Goal: Task Accomplishment & Management: Manage account settings

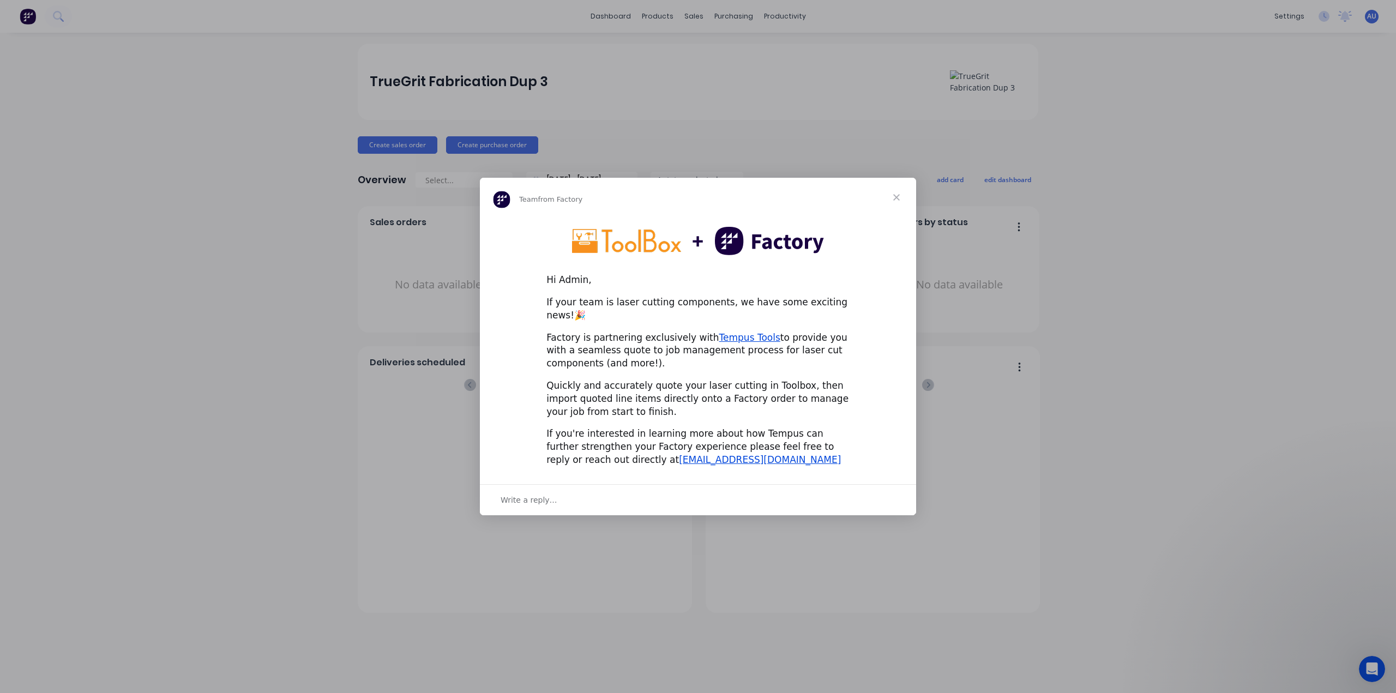
click at [892, 206] on span "Close" at bounding box center [896, 197] width 39 height 39
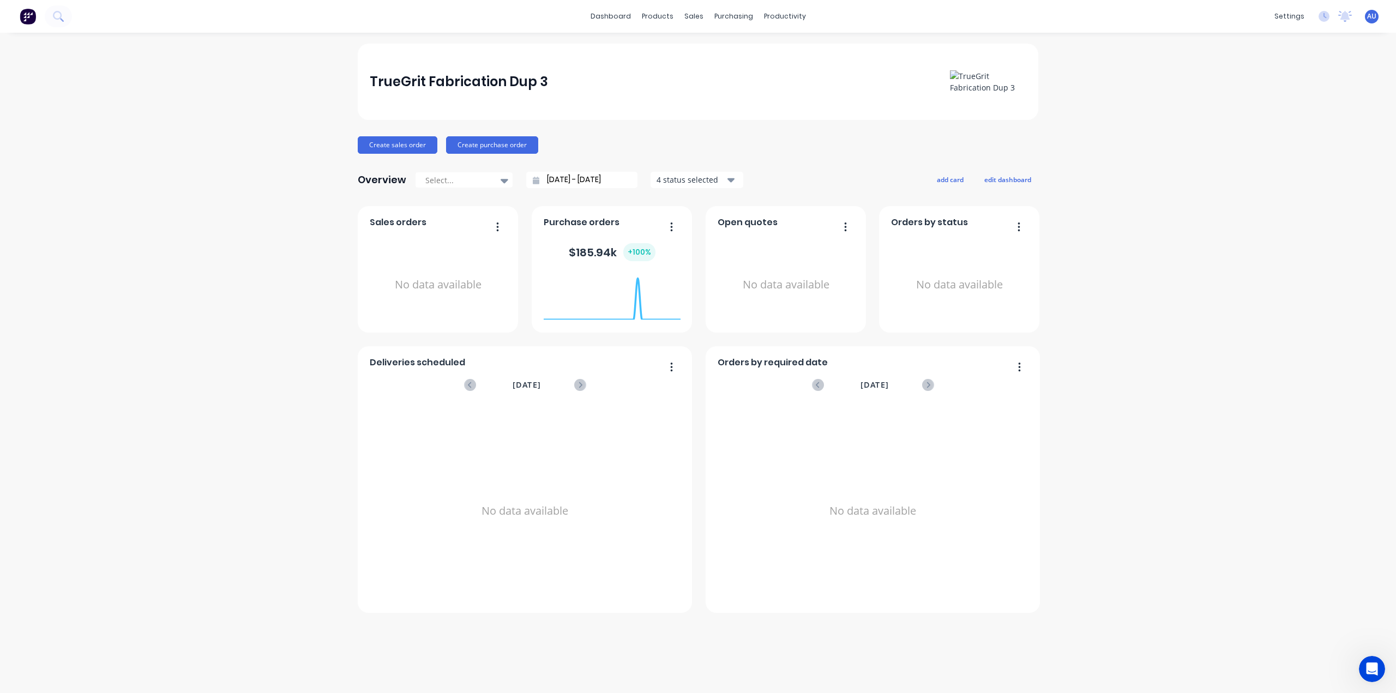
click at [992, 88] on img at bounding box center [988, 81] width 76 height 23
click at [957, 73] on img at bounding box center [988, 81] width 76 height 23
click at [1122, 143] on div "TrueGrit Fabrication Dup 3 Create sales order Create purchase order Overview Se…" at bounding box center [698, 363] width 1396 height 639
click at [1127, 159] on div "TrueGrit Fabrication Dup 3 Create sales order Create purchase order Overview Se…" at bounding box center [698, 363] width 1396 height 639
click at [1147, 317] on div "TrueGrit Fabrication Dup 3 Create sales order Create purchase order Overview Se…" at bounding box center [698, 363] width 1396 height 639
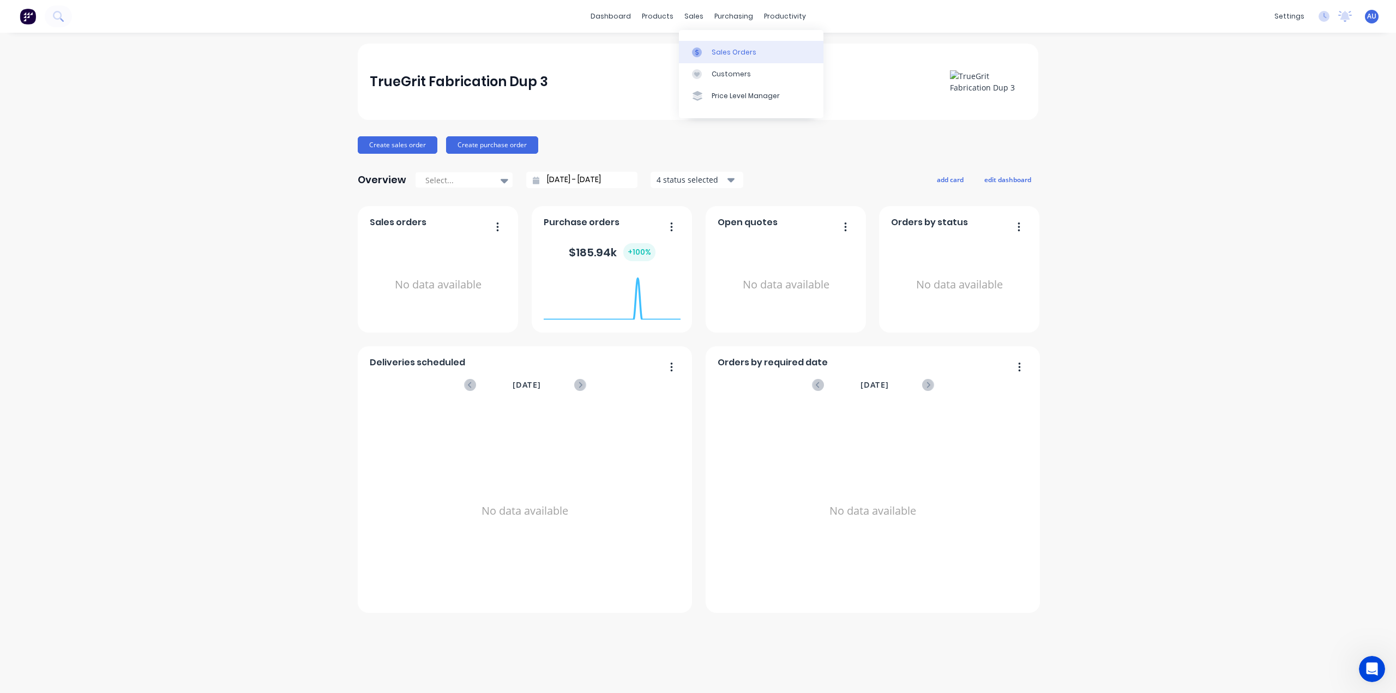
click at [710, 53] on link "Sales Orders" at bounding box center [751, 52] width 144 height 22
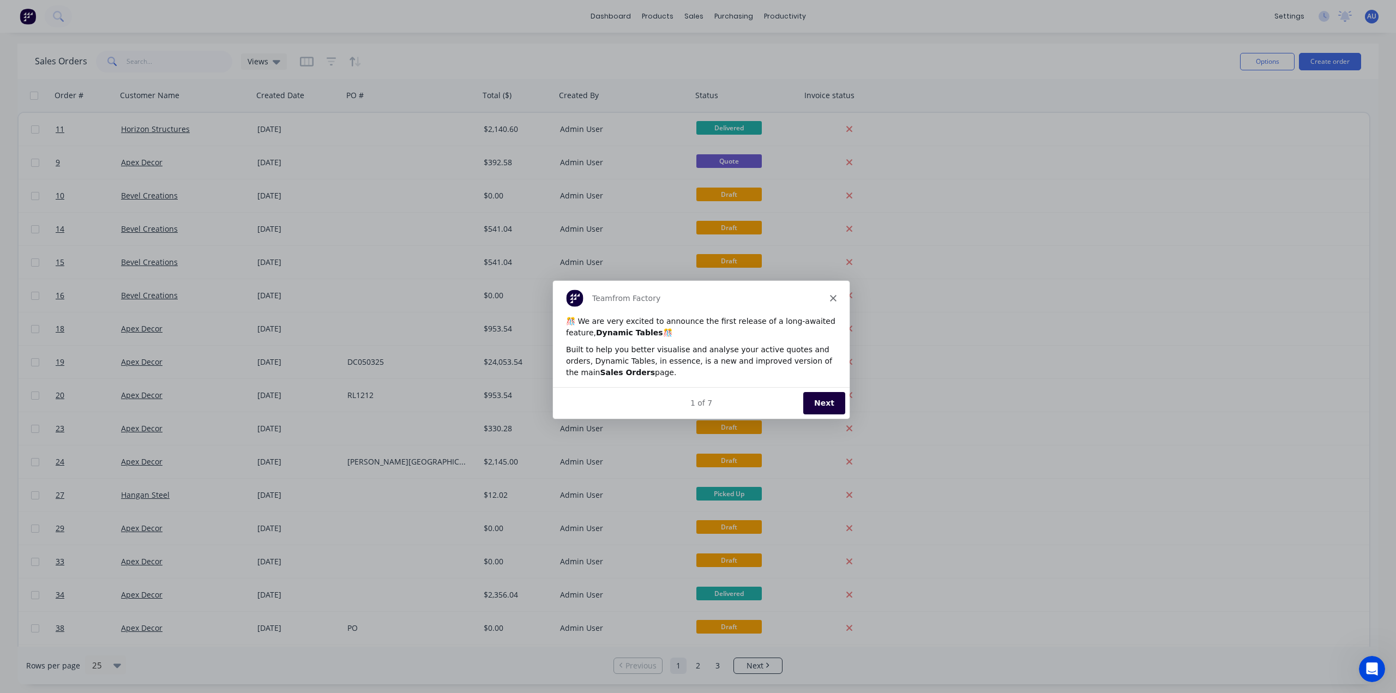
click at [831, 296] on polygon "Close" at bounding box center [832, 297] width 7 height 7
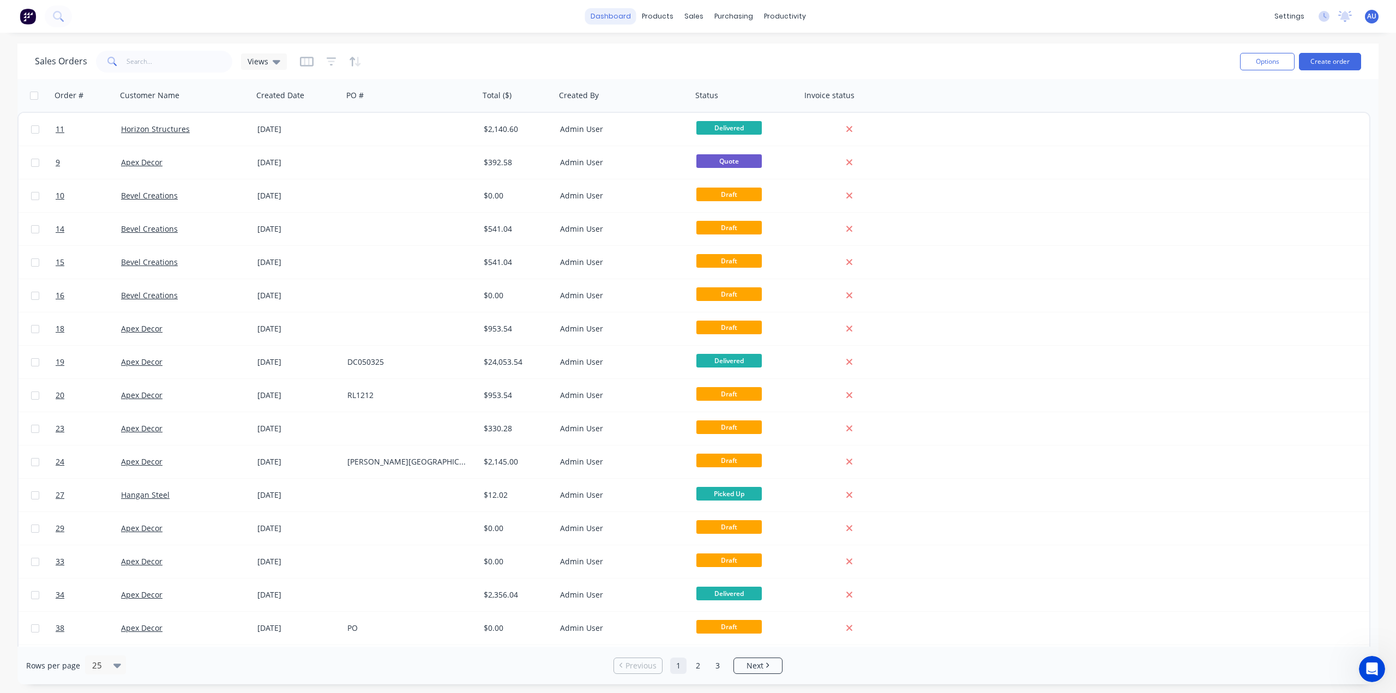
click at [619, 20] on link "dashboard" at bounding box center [610, 16] width 51 height 16
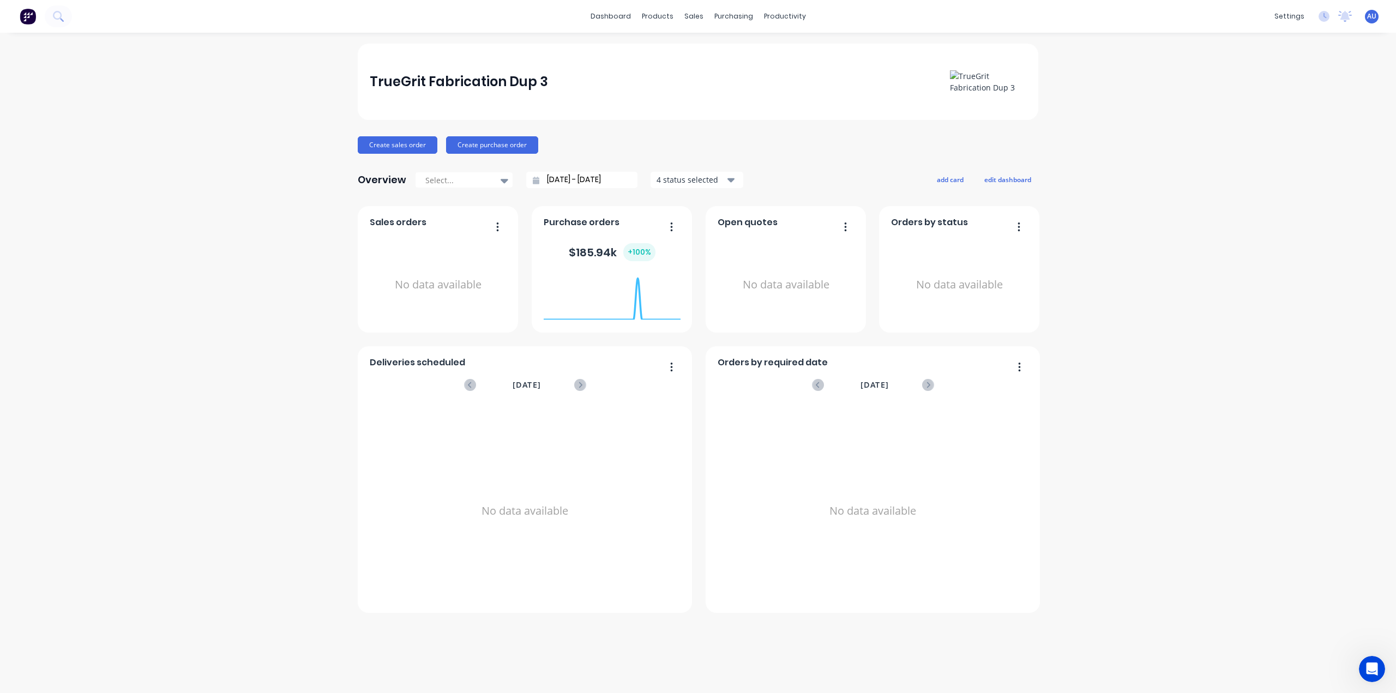
click at [663, 130] on div "TrueGrit Fabrication Dup 3 Create sales order Create purchase order Overview Se…" at bounding box center [698, 328] width 681 height 569
click at [654, 11] on div "products" at bounding box center [657, 16] width 43 height 16
click at [695, 47] on div "Product Catalogue" at bounding box center [706, 52] width 68 height 10
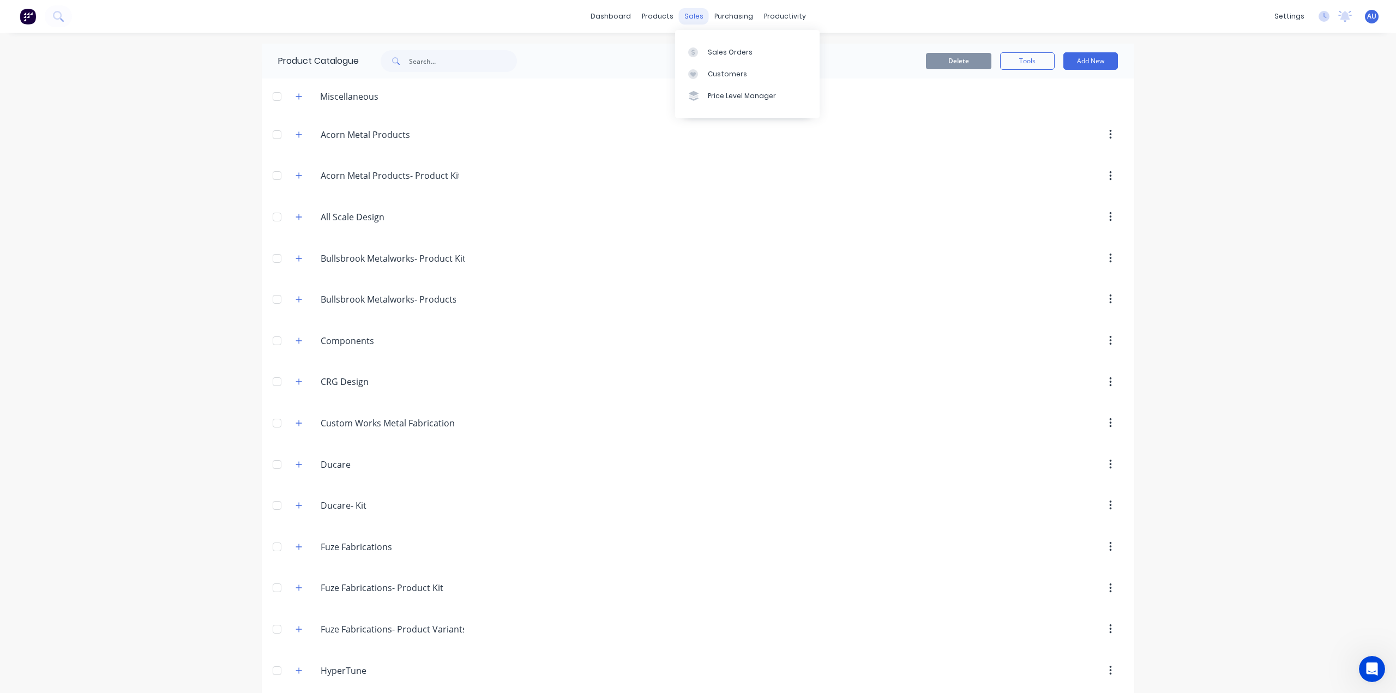
click at [683, 17] on div "sales" at bounding box center [694, 16] width 30 height 16
click at [719, 15] on div "purchasing" at bounding box center [734, 16] width 50 height 16
click at [779, 17] on div "productivity" at bounding box center [784, 16] width 53 height 16
click at [1281, 146] on div "dashboard products sales purchasing productivity dashboard products Product Cat…" at bounding box center [698, 346] width 1396 height 693
click at [1318, 18] on icon at bounding box center [1323, 16] width 11 height 11
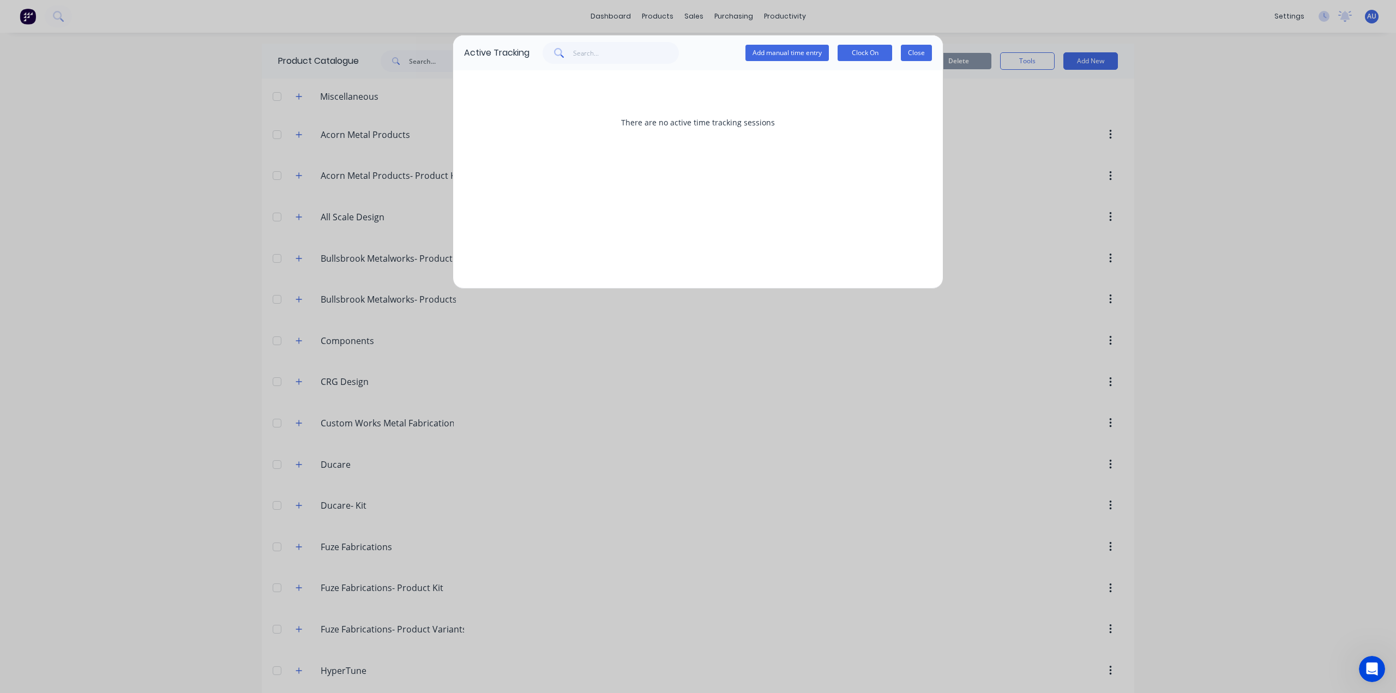
click at [911, 49] on button "Close" at bounding box center [916, 53] width 31 height 16
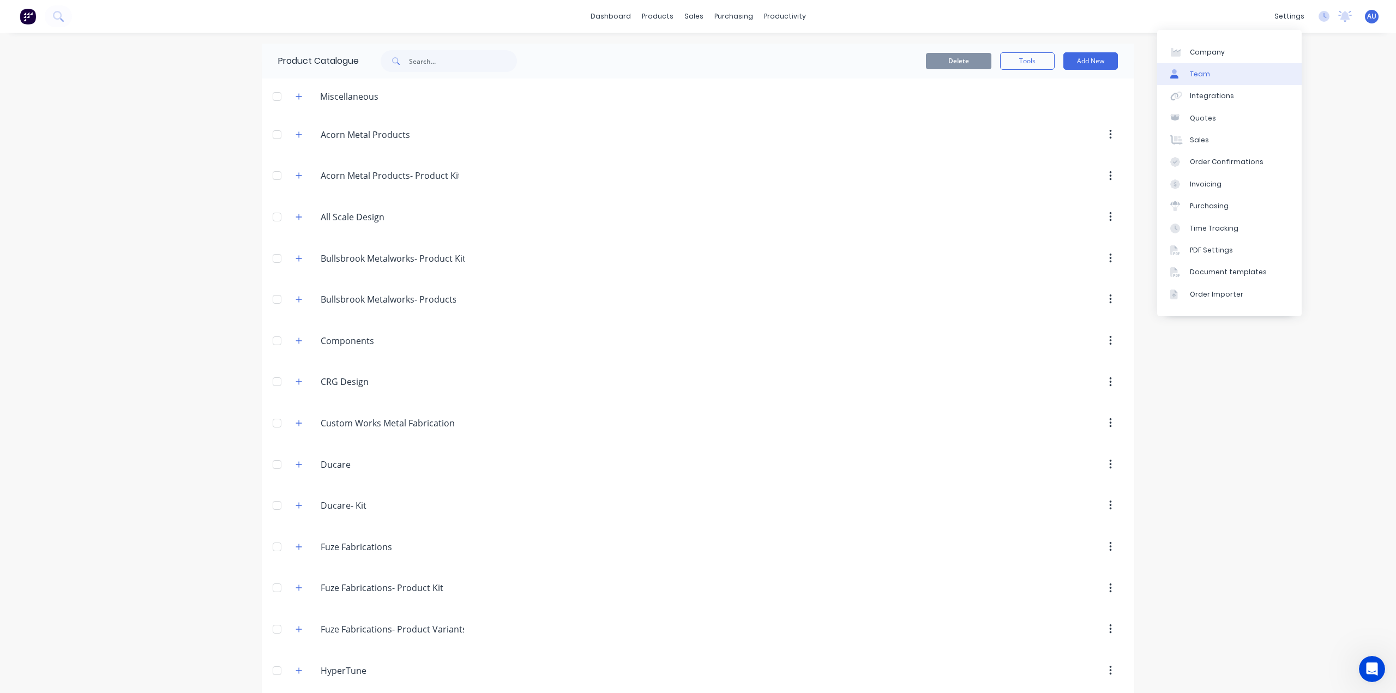
click at [1231, 64] on link "Team" at bounding box center [1229, 74] width 144 height 22
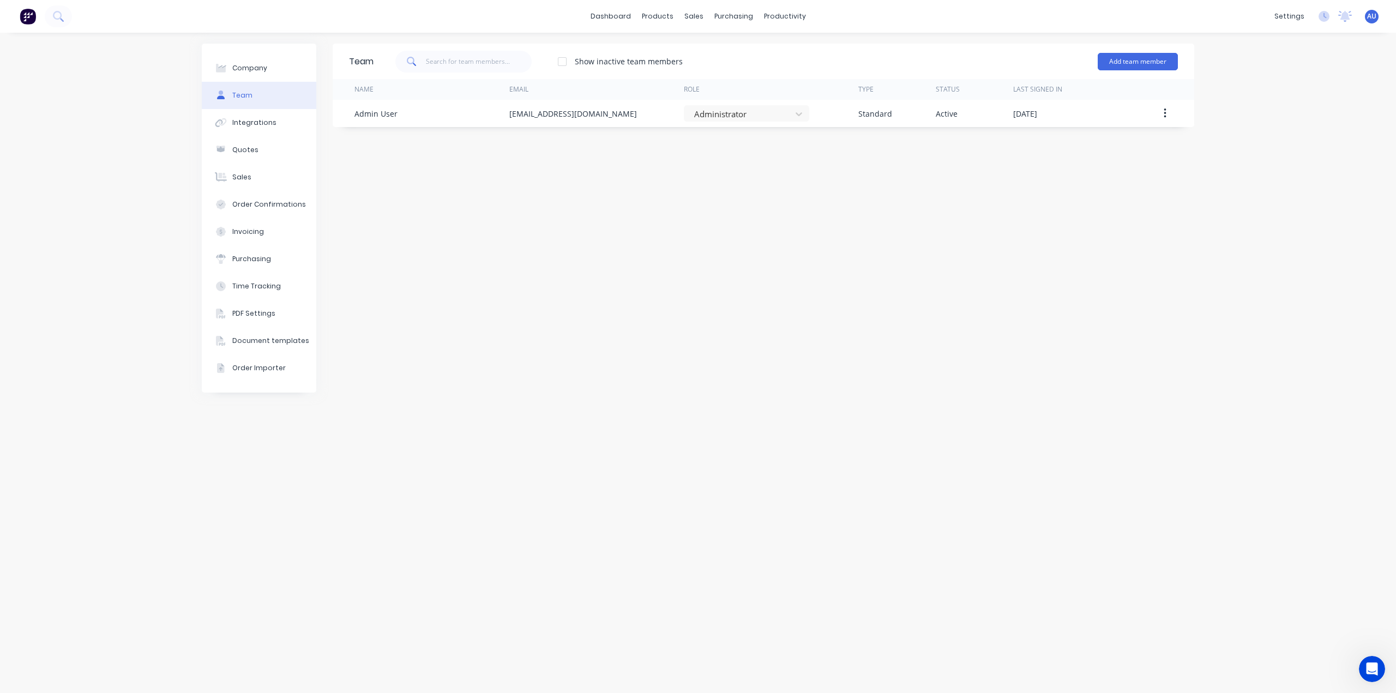
click at [734, 192] on div "Team Show inactive team members Add team member Name Email Role Type Status Las…" at bounding box center [764, 363] width 862 height 639
click at [577, 202] on div "Team Show inactive team members Add team member Name Email Role Type Status Las…" at bounding box center [764, 363] width 862 height 639
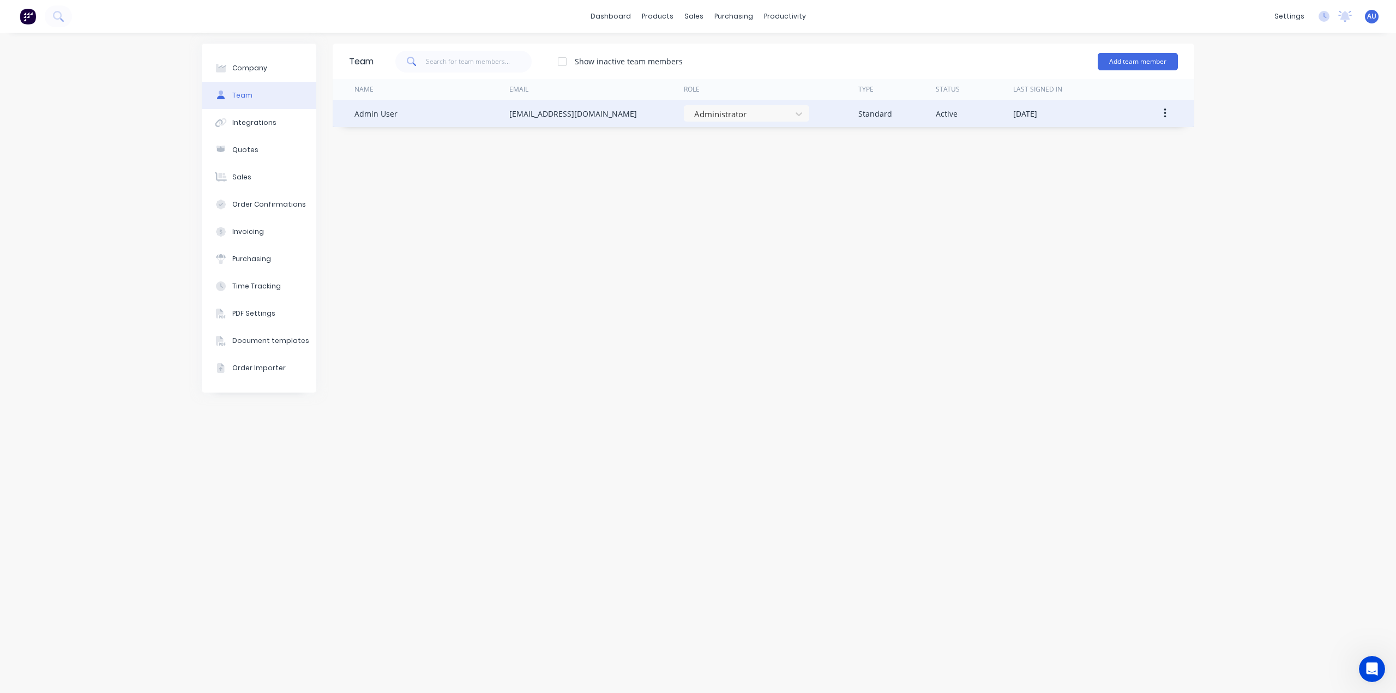
click at [394, 116] on div "Admin User" at bounding box center [375, 113] width 43 height 11
click at [1164, 111] on icon "button" at bounding box center [1165, 113] width 3 height 12
click at [1152, 140] on div "Edit" at bounding box center [1126, 142] width 84 height 16
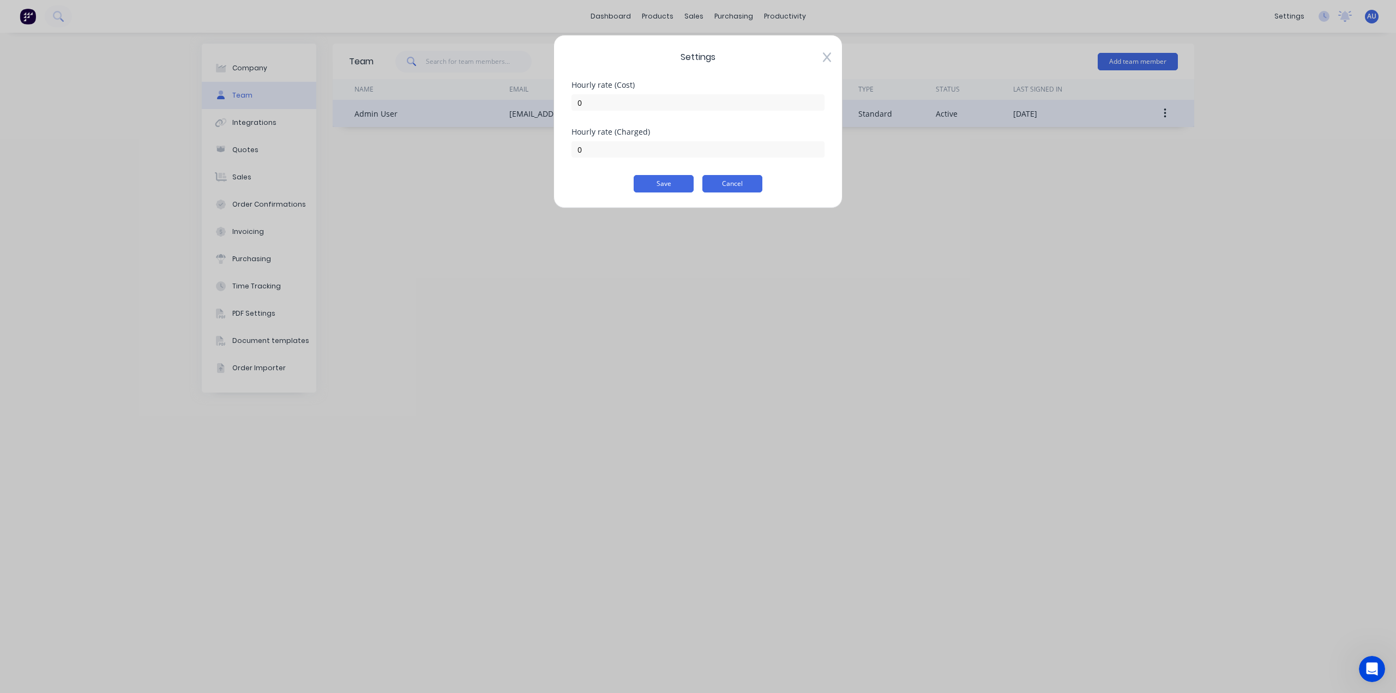
click at [721, 177] on button "Cancel" at bounding box center [732, 183] width 60 height 17
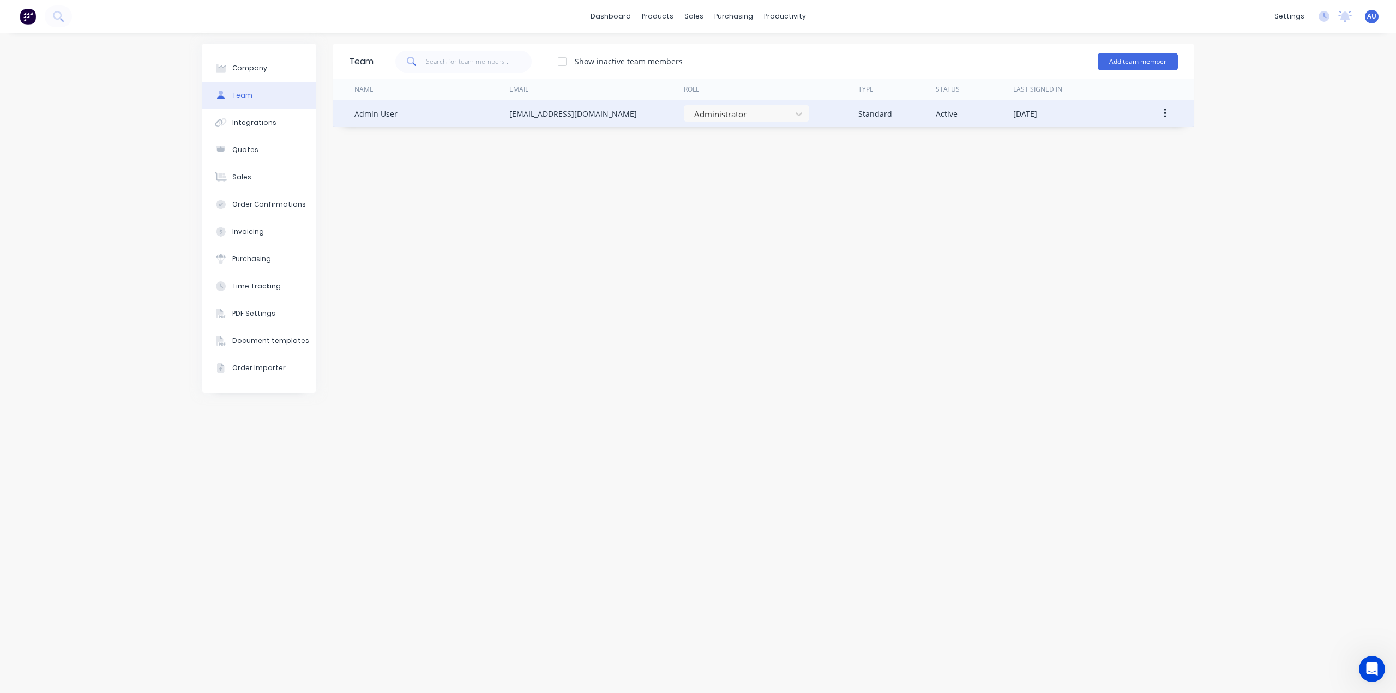
click at [1171, 113] on button "button" at bounding box center [1165, 114] width 26 height 20
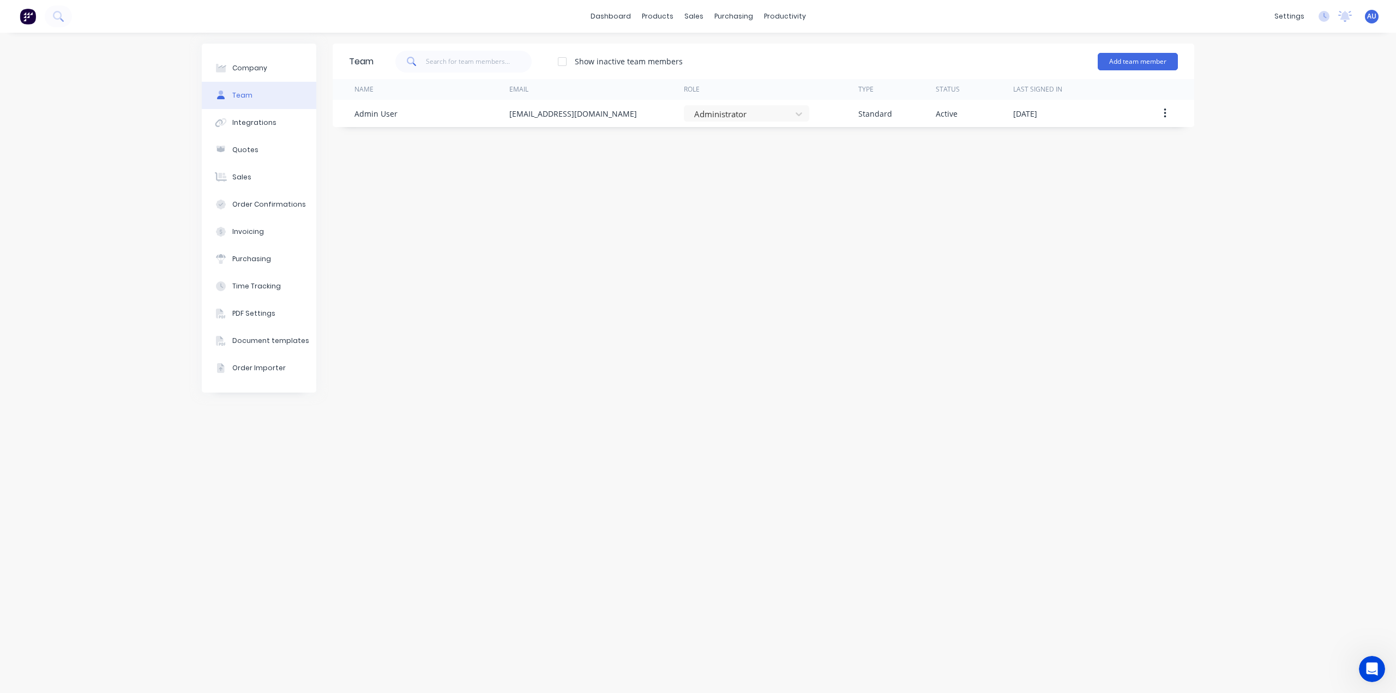
click at [944, 182] on div "Team Show inactive team members Add team member Name Email Role Type Status Las…" at bounding box center [764, 363] width 862 height 639
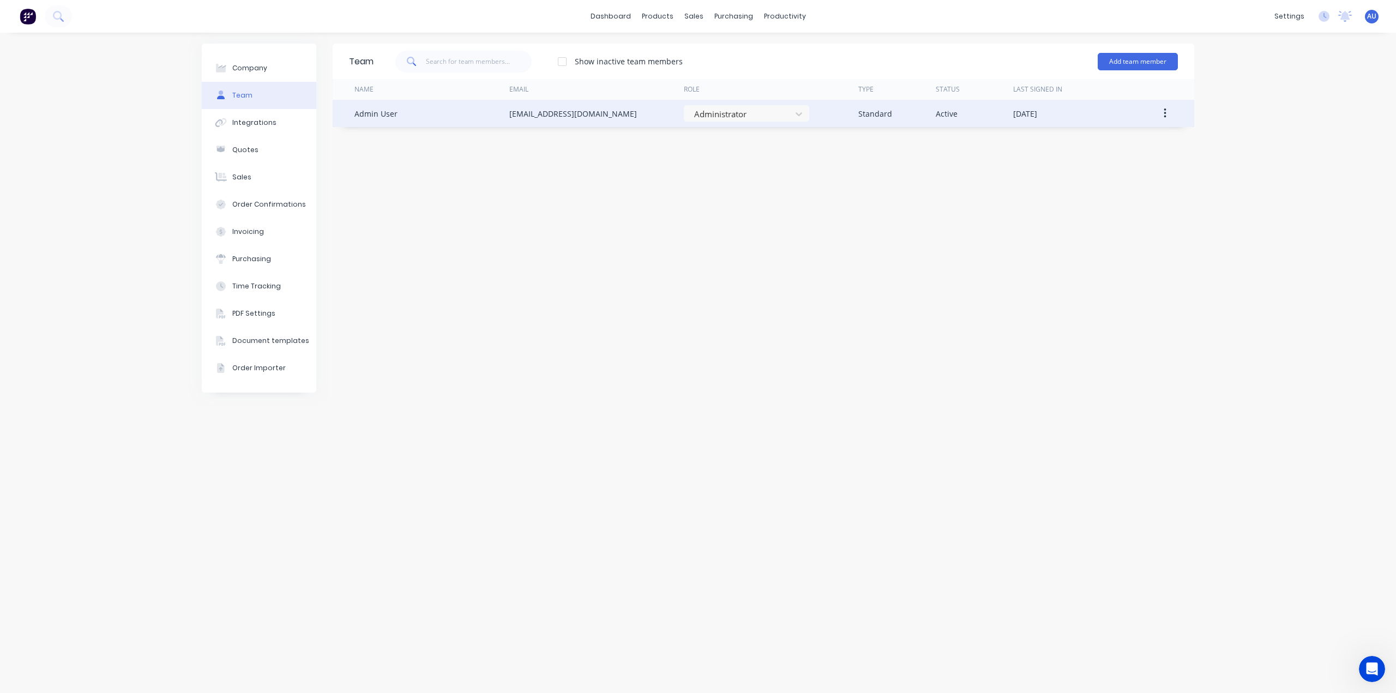
click at [862, 123] on div "Standard" at bounding box center [896, 113] width 77 height 27
click at [856, 115] on div "Administrator" at bounding box center [771, 113] width 174 height 27
click at [385, 117] on div "Admin User" at bounding box center [375, 113] width 43 height 11
click at [372, 117] on div "Admin User" at bounding box center [375, 113] width 43 height 11
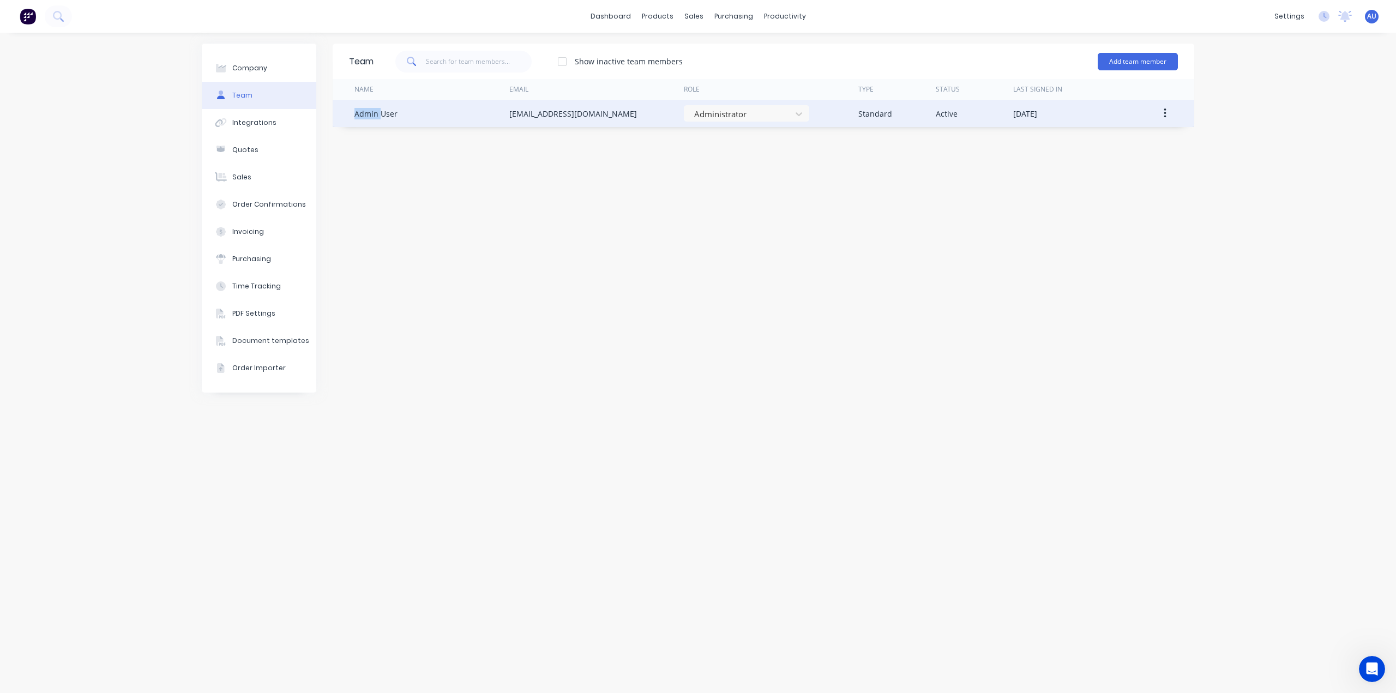
click at [372, 117] on div "Admin User" at bounding box center [375, 113] width 43 height 11
click at [374, 118] on div "Admin User" at bounding box center [375, 113] width 43 height 11
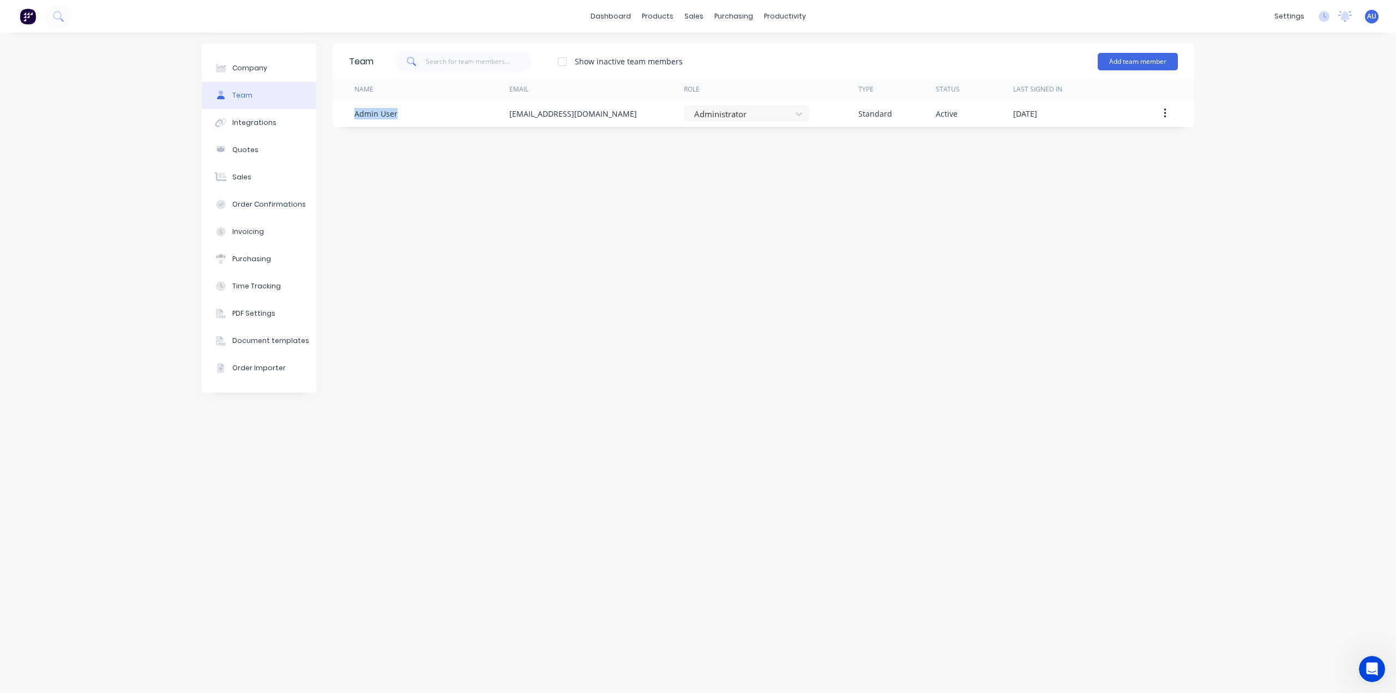
click at [393, 144] on div "Team Show inactive team members Add team member Name Email Role Type Status Las…" at bounding box center [764, 363] width 862 height 639
click at [900, 159] on div "Team Show inactive team members Add team member Name Email Role Type Status Las…" at bounding box center [764, 363] width 862 height 639
click at [1098, 141] on div "Team Show inactive team members Add team member Name Email Role Type Status Las…" at bounding box center [764, 363] width 862 height 639
click at [1096, 142] on div "Team Show inactive team members Add team member Name Email Role Type Status Las…" at bounding box center [764, 363] width 862 height 639
click at [1092, 147] on div "Team Show inactive team members Add team member Name Email Role Type Status Las…" at bounding box center [764, 363] width 862 height 639
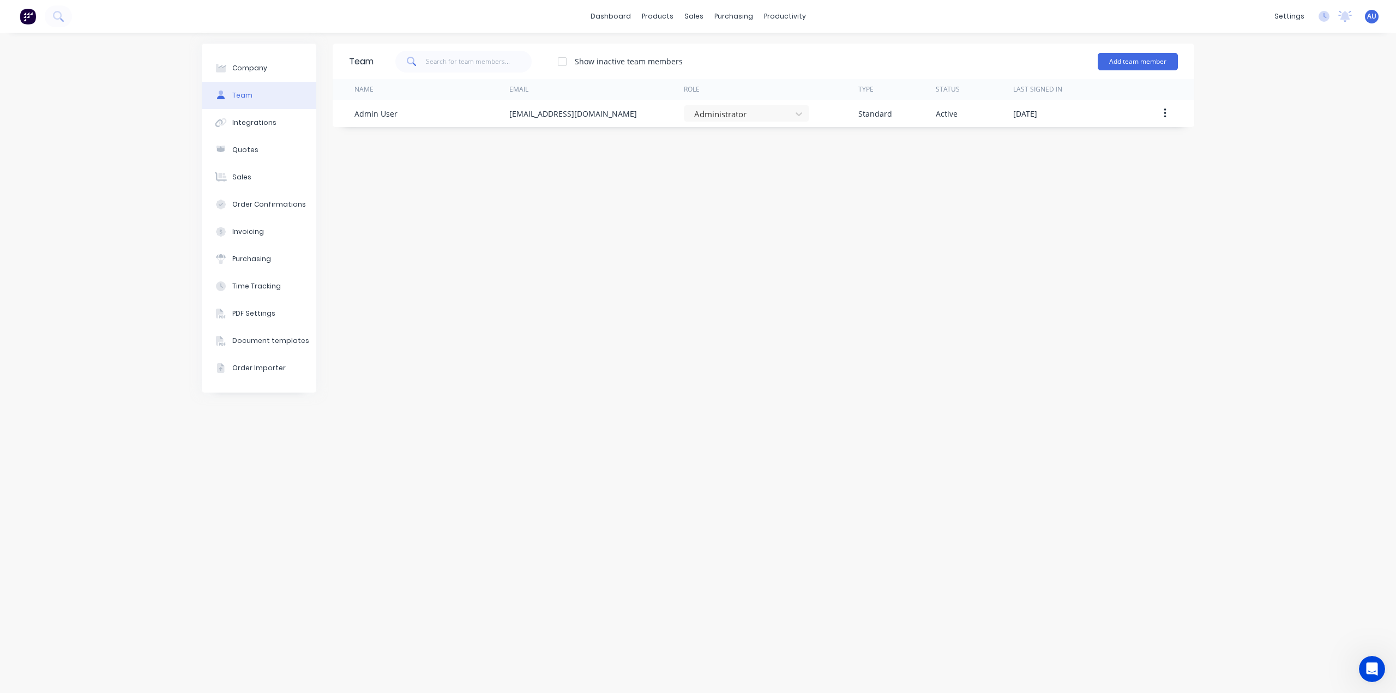
click at [567, 68] on div at bounding box center [562, 62] width 22 height 22
click at [567, 65] on div at bounding box center [562, 62] width 22 height 22
click at [592, 242] on div "Team Show inactive team members Add team member Name Email Role Type Status Las…" at bounding box center [764, 363] width 862 height 639
click at [623, 228] on div "Team Show inactive team members Add team member Name Email Role Type Status Las…" at bounding box center [764, 363] width 862 height 639
click at [637, 221] on div "Team Show inactive team members Add team member Name Email Role Type Status Las…" at bounding box center [764, 363] width 862 height 639
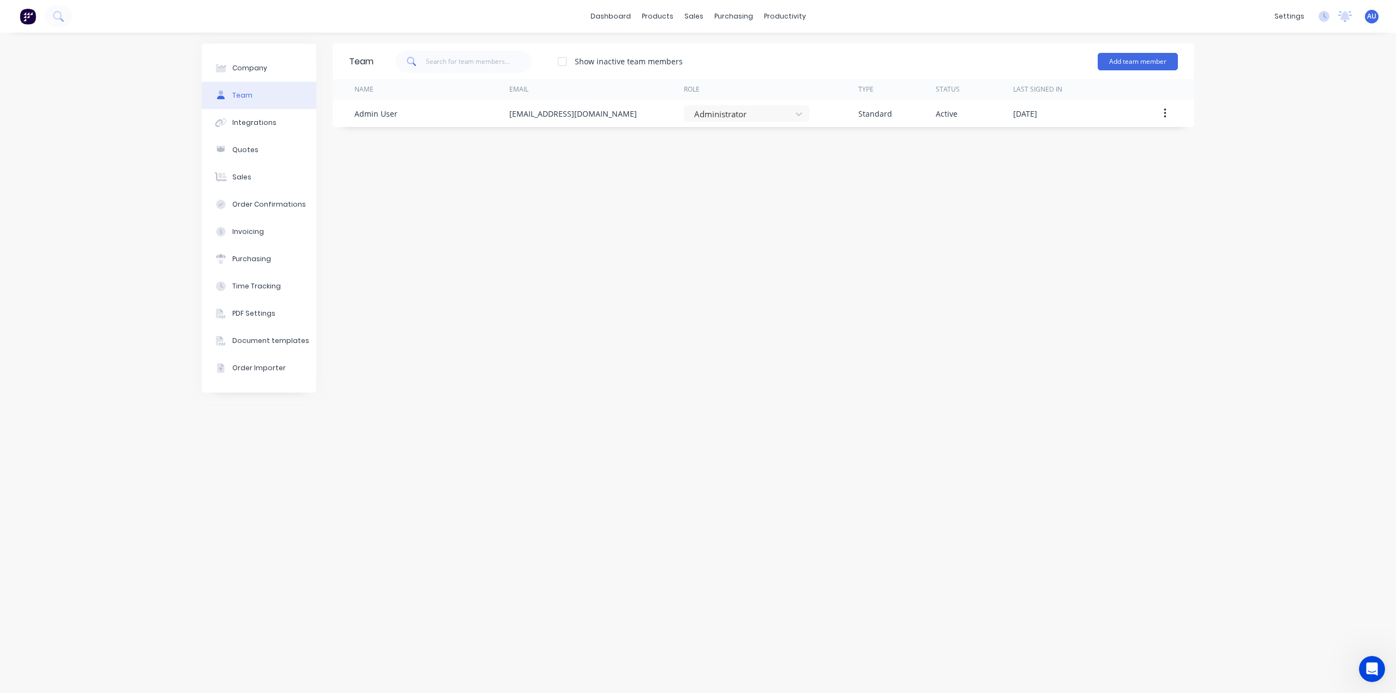
click at [640, 218] on div "Team Show inactive team members Add team member Name Email Role Type Status Las…" at bounding box center [764, 363] width 862 height 639
click at [737, 216] on div "Team Show inactive team members Add team member Name Email Role Type Status Las…" at bounding box center [764, 363] width 862 height 639
click at [740, 217] on div "Team Show inactive team members Add team member Name Email Role Type Status Las…" at bounding box center [764, 363] width 862 height 639
click at [739, 216] on div "Team Show inactive team members Add team member Name Email Role Type Status Las…" at bounding box center [764, 363] width 862 height 639
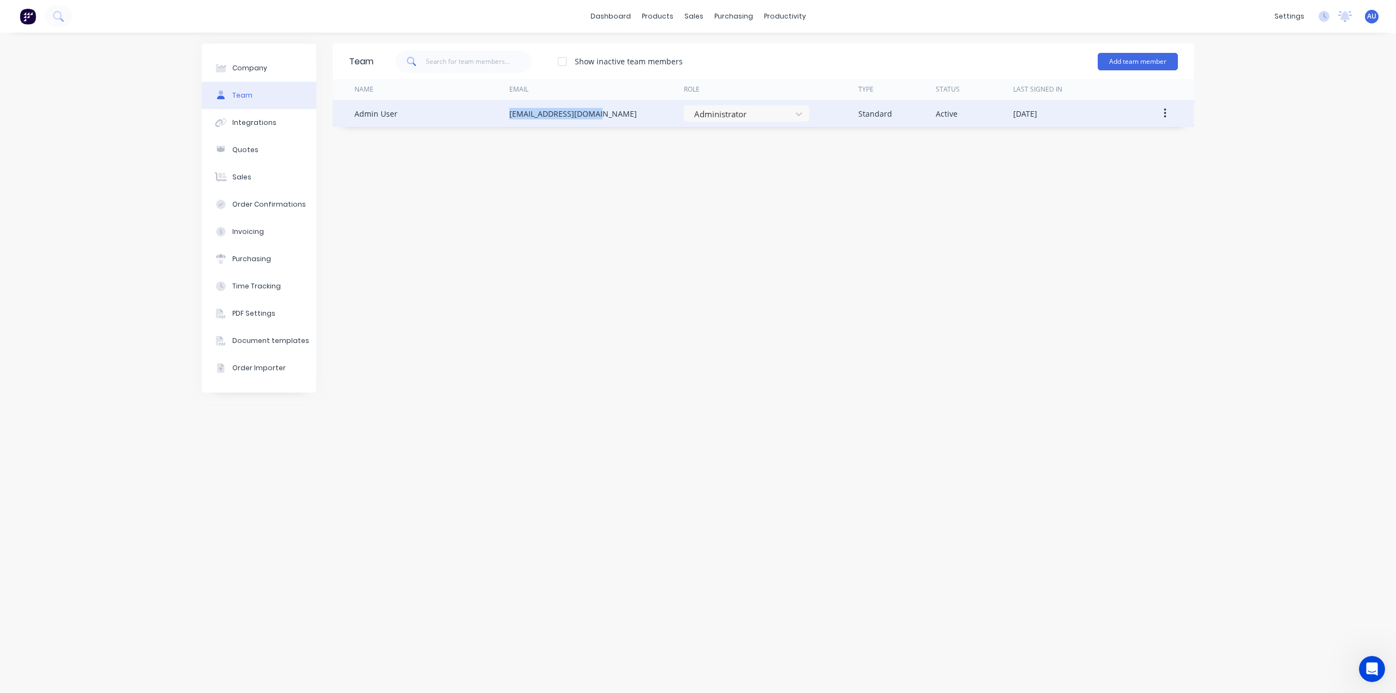
drag, startPoint x: 598, startPoint y: 115, endPoint x: 509, endPoint y: 113, distance: 88.3
click at [509, 113] on div "[EMAIL_ADDRESS][DOMAIN_NAME]" at bounding box center [596, 113] width 174 height 27
copy div "[EMAIL_ADDRESS][DOMAIN_NAME]"
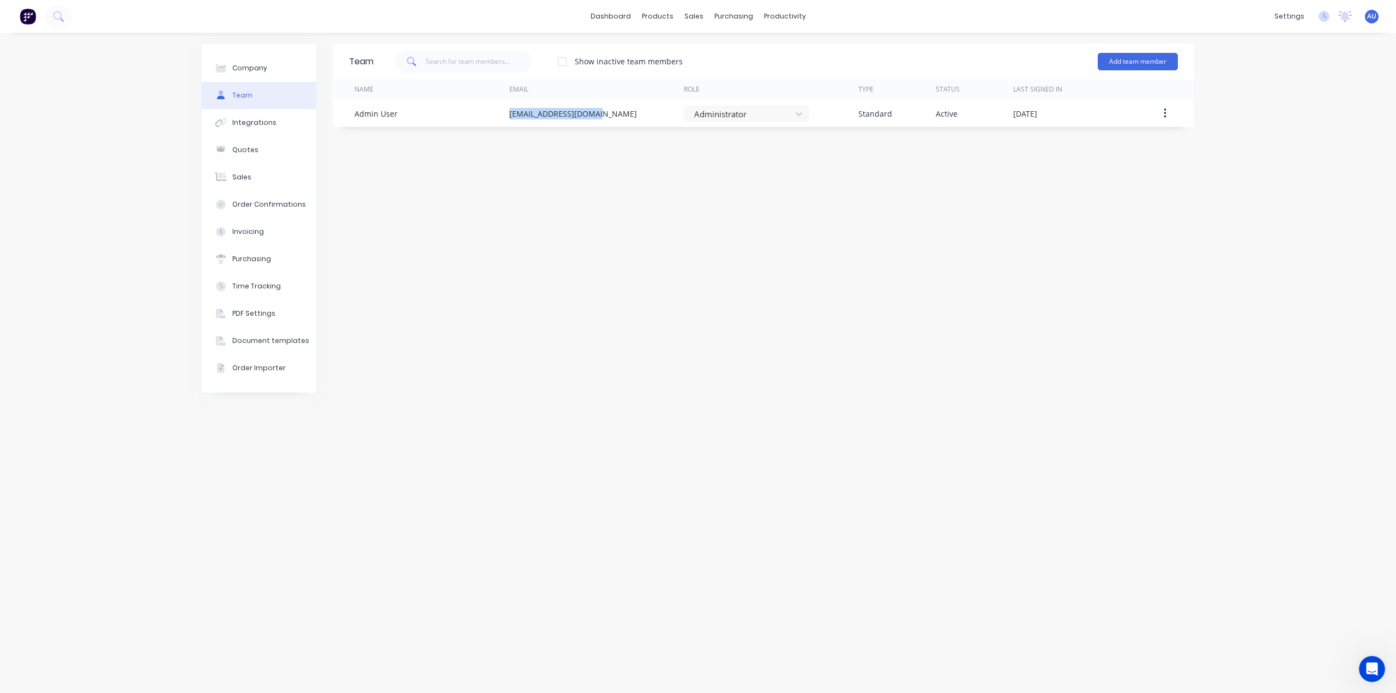
click at [539, 244] on div "Team Show inactive team members Add team member Name Email Role Type Status Las…" at bounding box center [764, 363] width 862 height 639
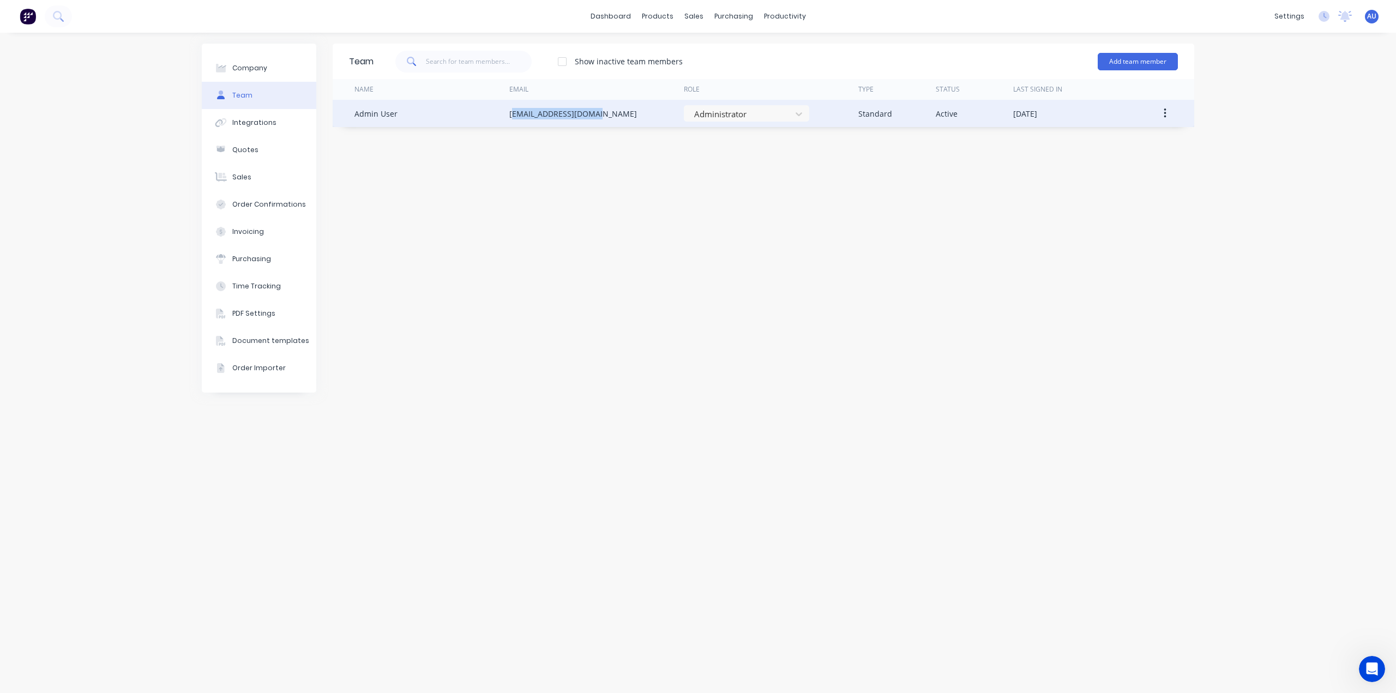
drag, startPoint x: 599, startPoint y: 114, endPoint x: 513, endPoint y: 114, distance: 86.2
click at [513, 114] on div "[EMAIL_ADDRESS][DOMAIN_NAME]" at bounding box center [596, 113] width 174 height 27
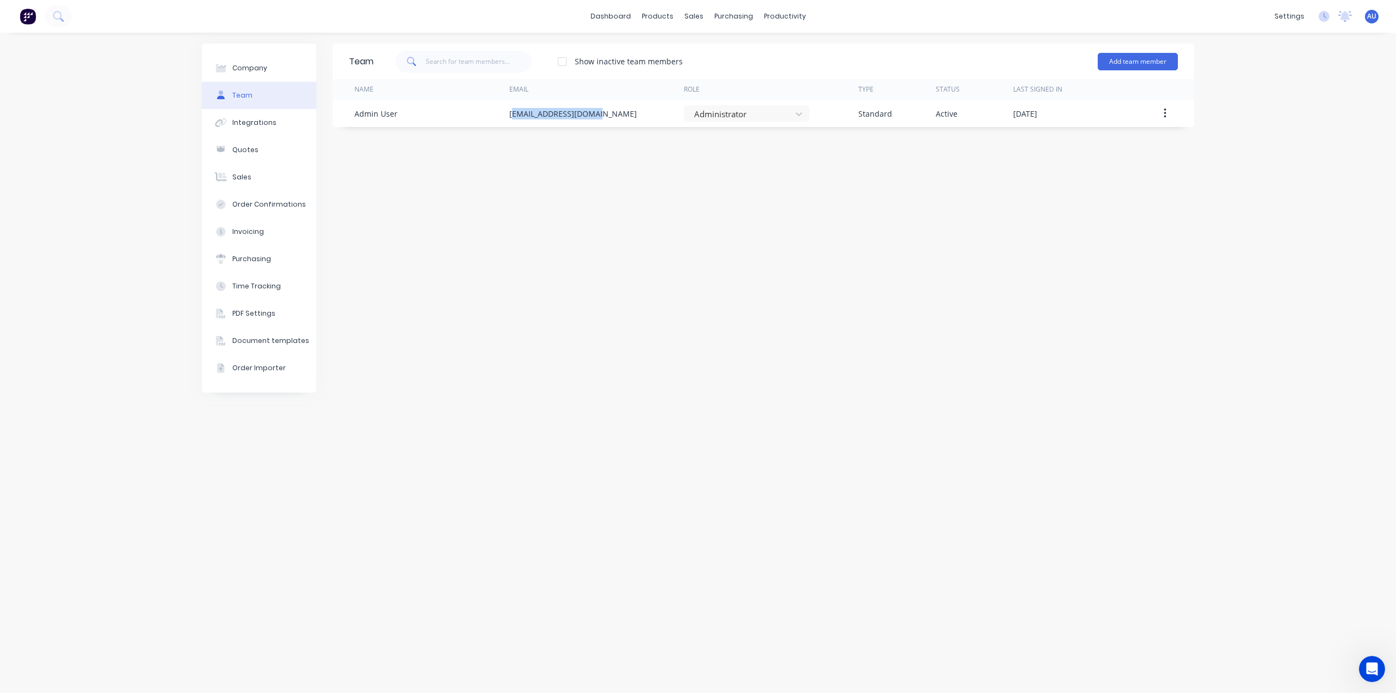
click at [639, 128] on div "Team Show inactive team members Add team member Name Email Role Type Status Las…" at bounding box center [764, 363] width 862 height 639
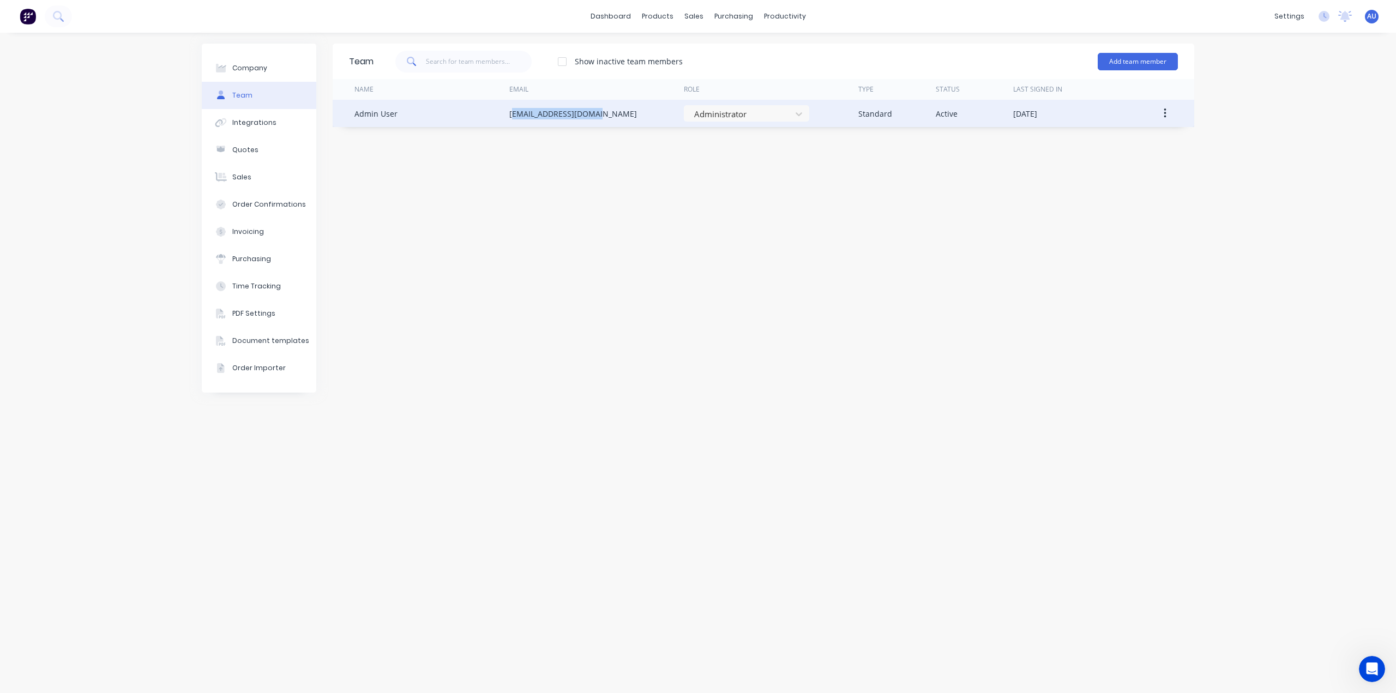
drag, startPoint x: 597, startPoint y: 113, endPoint x: 515, endPoint y: 112, distance: 81.2
click at [515, 112] on div "[EMAIL_ADDRESS][DOMAIN_NAME]" at bounding box center [596, 113] width 174 height 27
drag, startPoint x: 509, startPoint y: 114, endPoint x: 597, endPoint y: 114, distance: 87.8
click at [597, 114] on div "Admin User [EMAIL_ADDRESS][DOMAIN_NAME] Administrator Standard Active [DATE]" at bounding box center [764, 113] width 862 height 27
copy div "[EMAIL_ADDRESS][DOMAIN_NAME]"
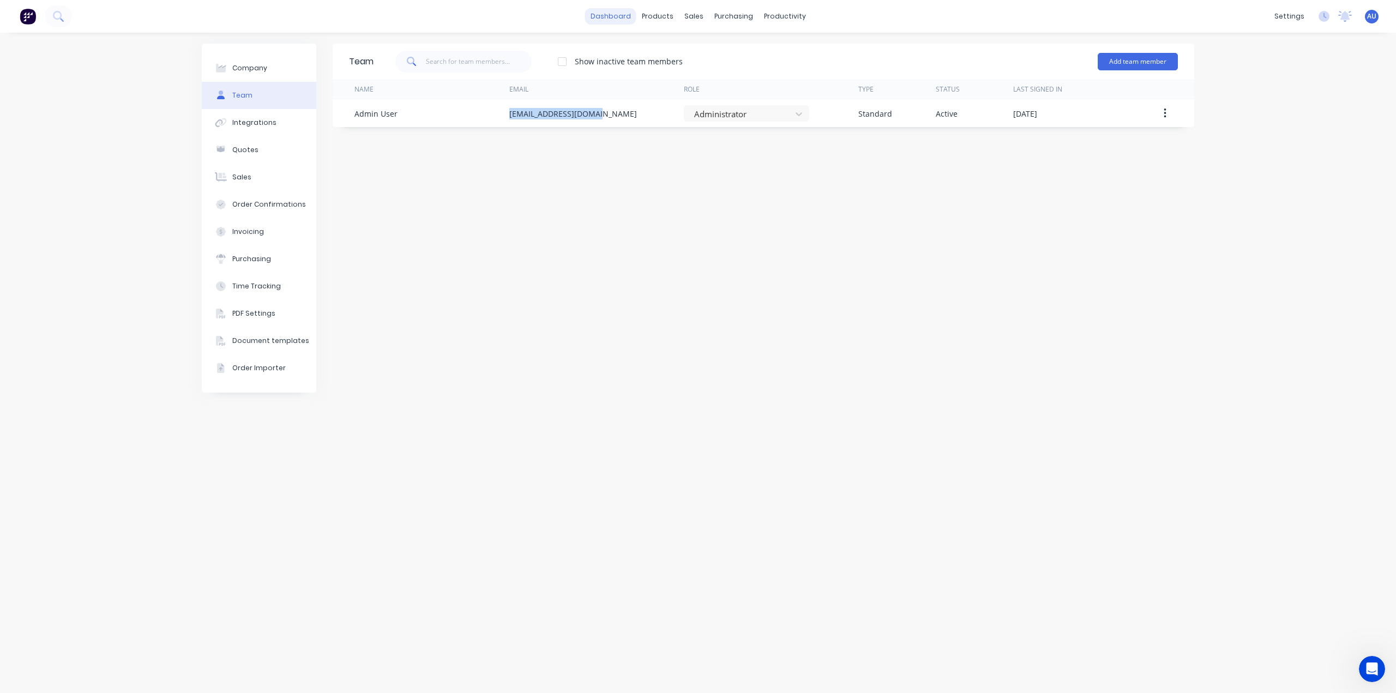
click at [611, 15] on link "dashboard" at bounding box center [610, 16] width 51 height 16
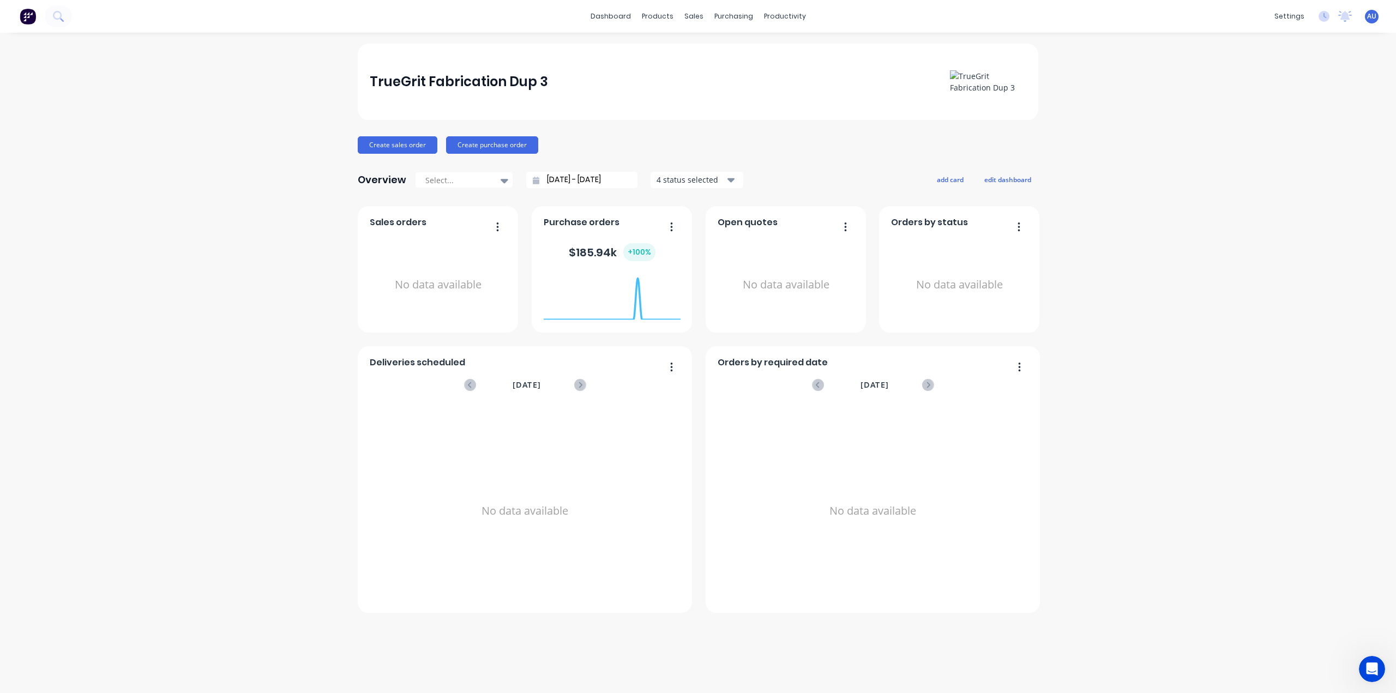
click at [544, 81] on div "TrueGrit Fabrication Dup 3" at bounding box center [698, 81] width 657 height 23
click at [533, 76] on div "TrueGrit Fabrication Dup 3" at bounding box center [459, 82] width 178 height 22
click at [532, 76] on div "TrueGrit Fabrication Dup 3" at bounding box center [459, 82] width 178 height 22
click at [535, 77] on div "TrueGrit Fabrication Dup 3" at bounding box center [459, 82] width 178 height 22
click at [538, 77] on div "TrueGrit Fabrication Dup 3" at bounding box center [459, 82] width 178 height 22
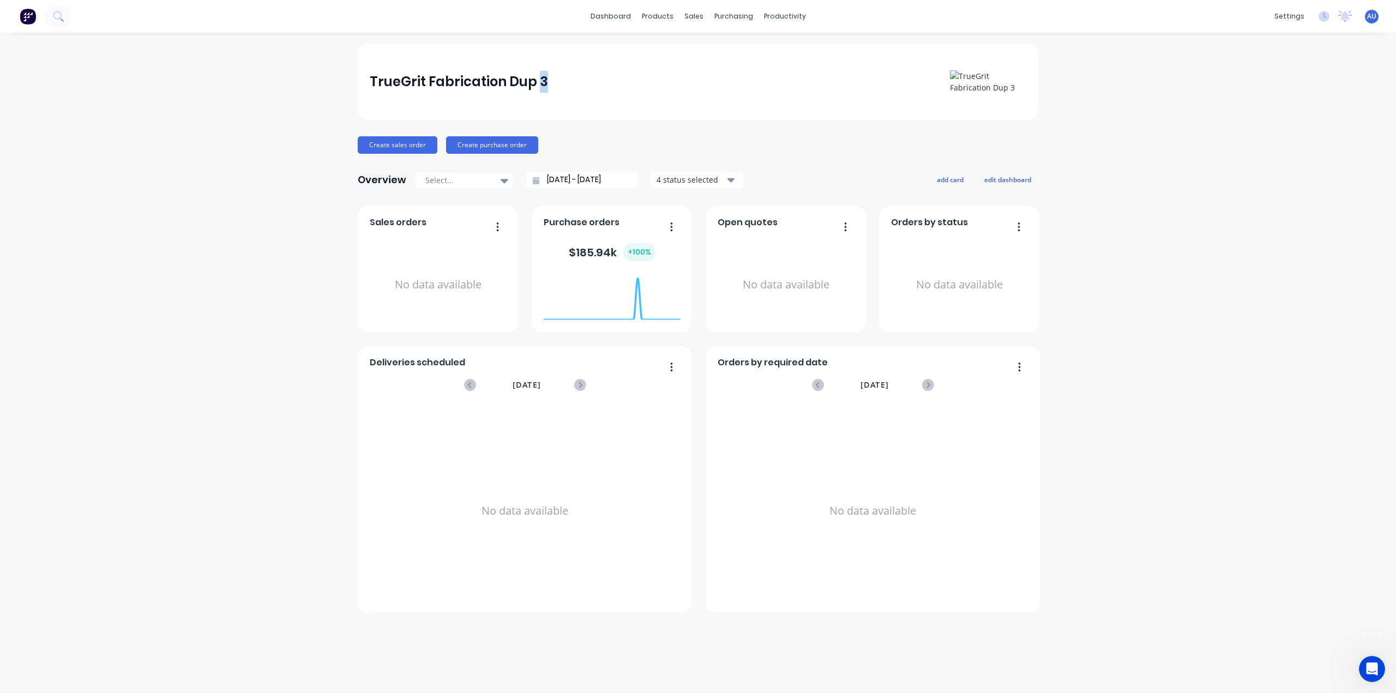
click at [539, 77] on div "TrueGrit Fabrication Dup 3" at bounding box center [459, 82] width 178 height 22
click at [773, 7] on div "dashboard products sales purchasing productivity dashboard products Product Cat…" at bounding box center [698, 16] width 1396 height 33
click at [775, 15] on div "productivity" at bounding box center [784, 16] width 53 height 16
click at [1298, 20] on div "settings" at bounding box center [1289, 16] width 41 height 16
click at [1243, 51] on link "Company" at bounding box center [1237, 52] width 144 height 22
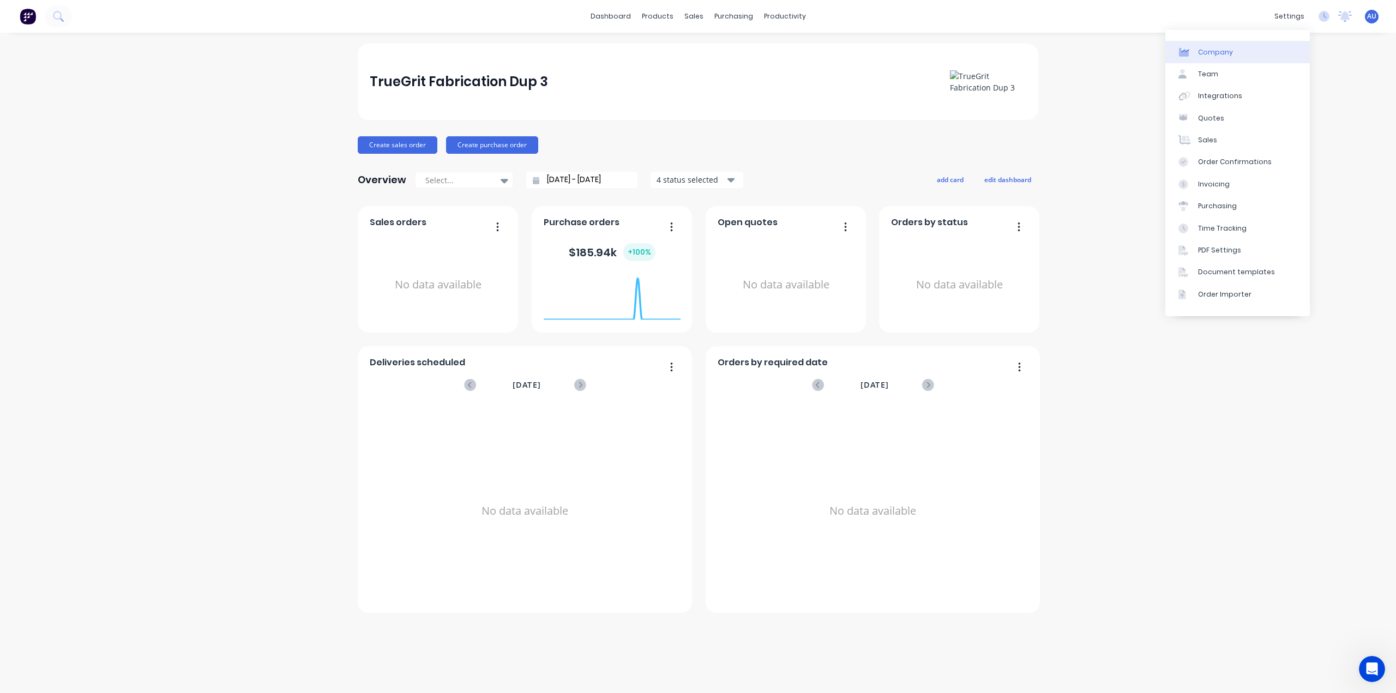
select select "AU"
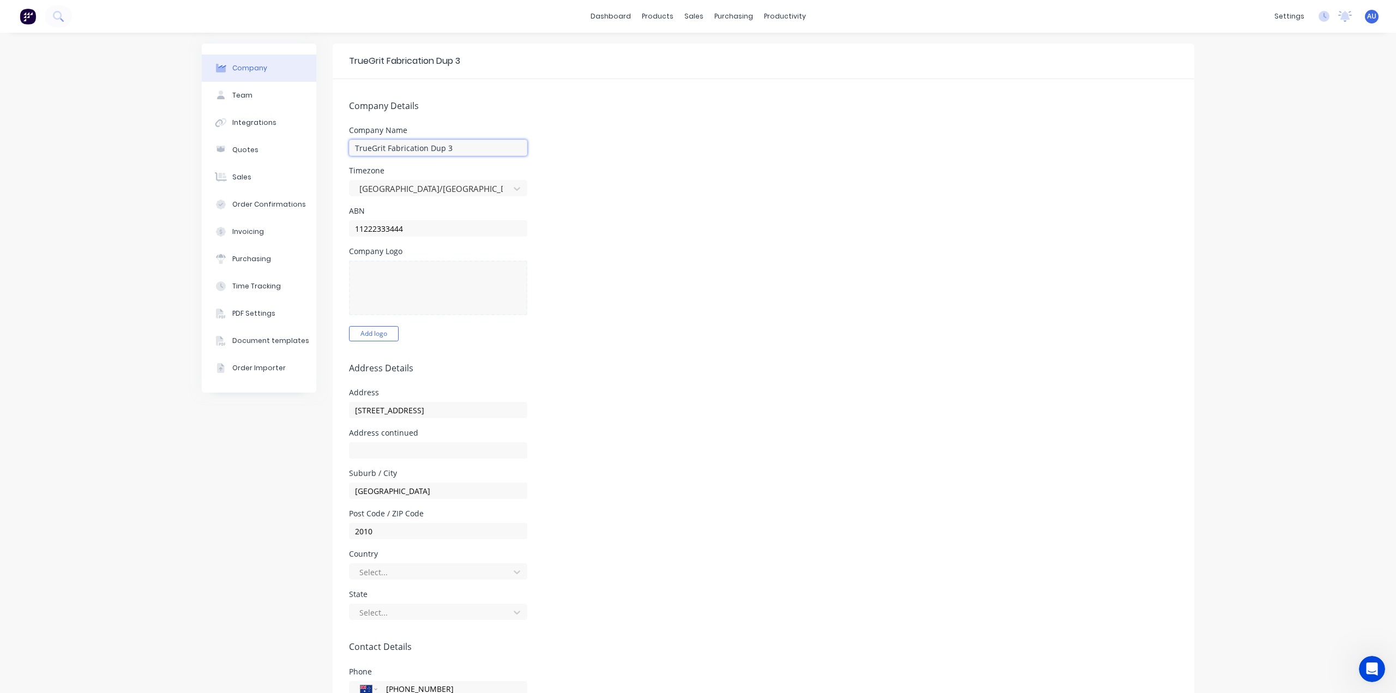
click at [474, 142] on input "TrueGrit Fabrication Dup 3" at bounding box center [438, 148] width 178 height 16
type input "TrueGrit Fabrication"
click at [751, 330] on div "Company Logo Add logo" at bounding box center [763, 295] width 829 height 94
click at [389, 337] on button "Add logo" at bounding box center [374, 333] width 50 height 15
click at [850, 317] on div "Company Logo Add logo" at bounding box center [763, 295] width 829 height 94
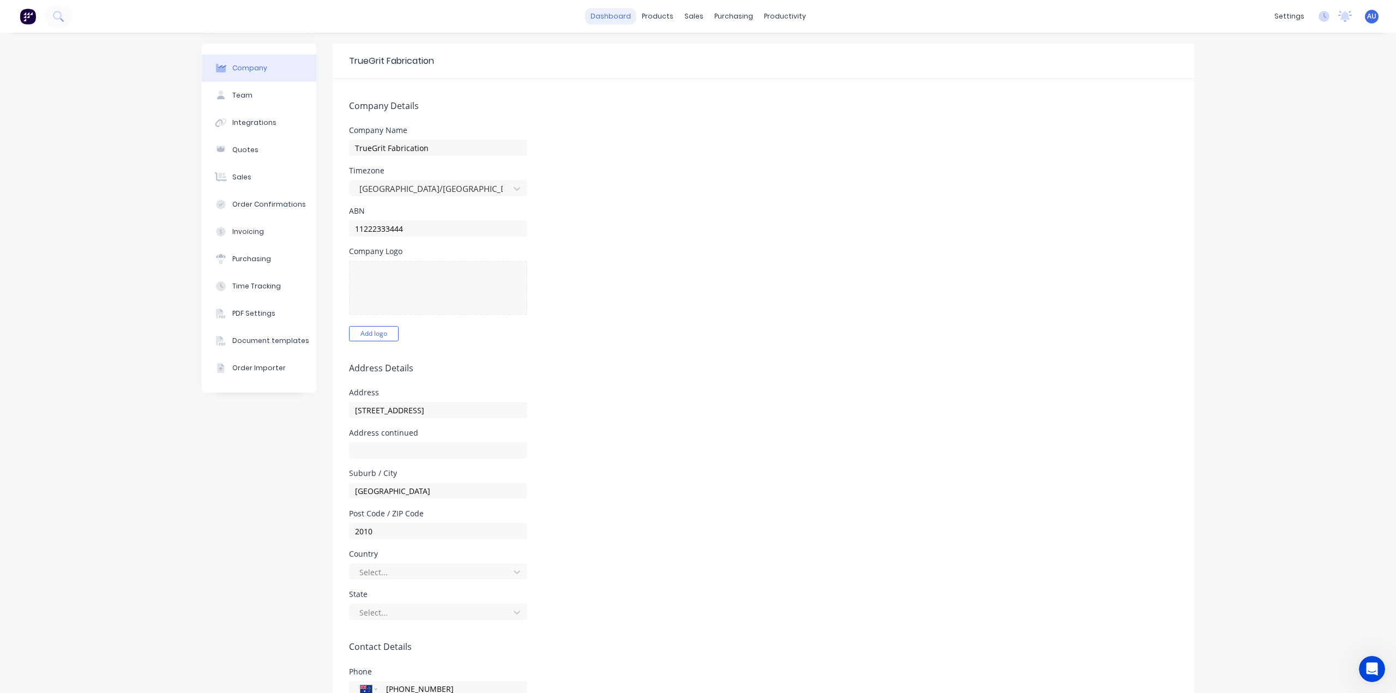
click at [603, 21] on link "dashboard" at bounding box center [610, 16] width 51 height 16
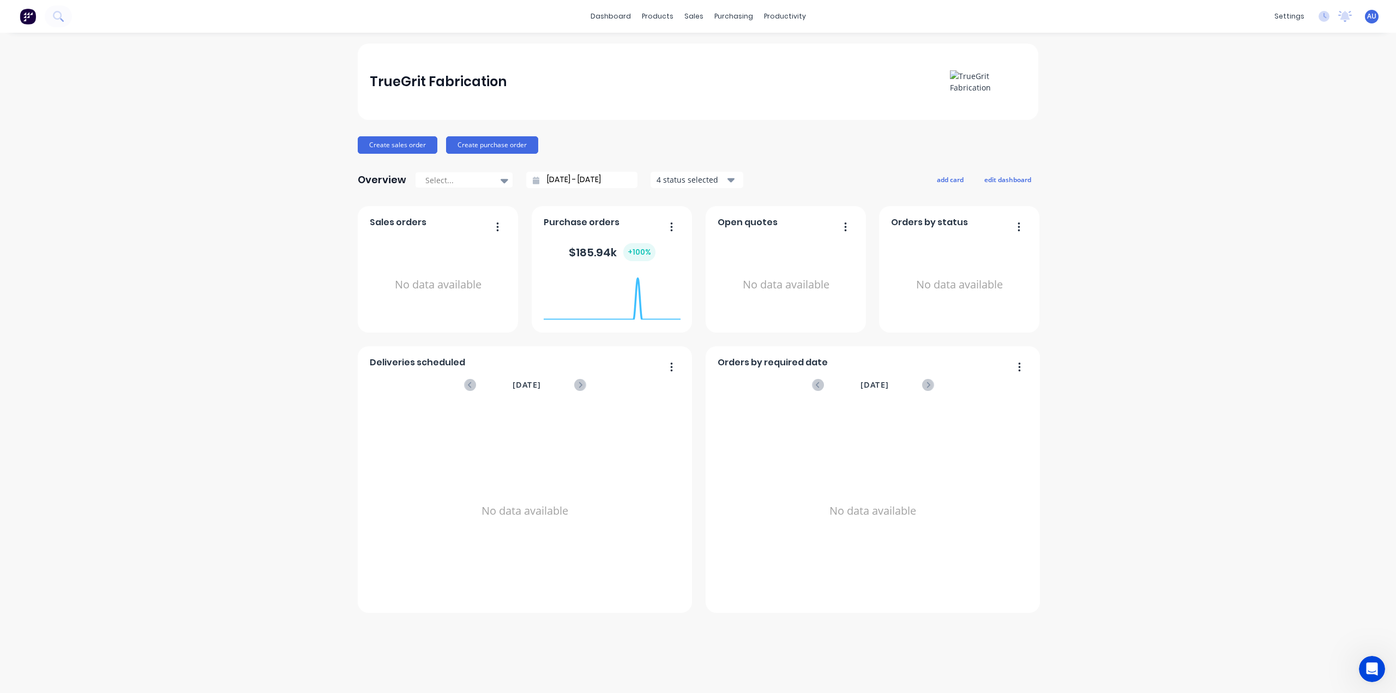
click at [712, 143] on div "Create sales order Create purchase order" at bounding box center [698, 144] width 681 height 17
click at [669, 131] on div "TrueGrit Fabrication Create sales order Create purchase order Overview Select..…" at bounding box center [698, 328] width 681 height 569
click at [1131, 139] on div "TrueGrit Fabrication Create sales order Create purchase order Overview Select..…" at bounding box center [698, 363] width 1396 height 639
click at [1370, 18] on span "AU" at bounding box center [1371, 16] width 9 height 10
click at [1303, 65] on div "Admin User" at bounding box center [1304, 65] width 39 height 10
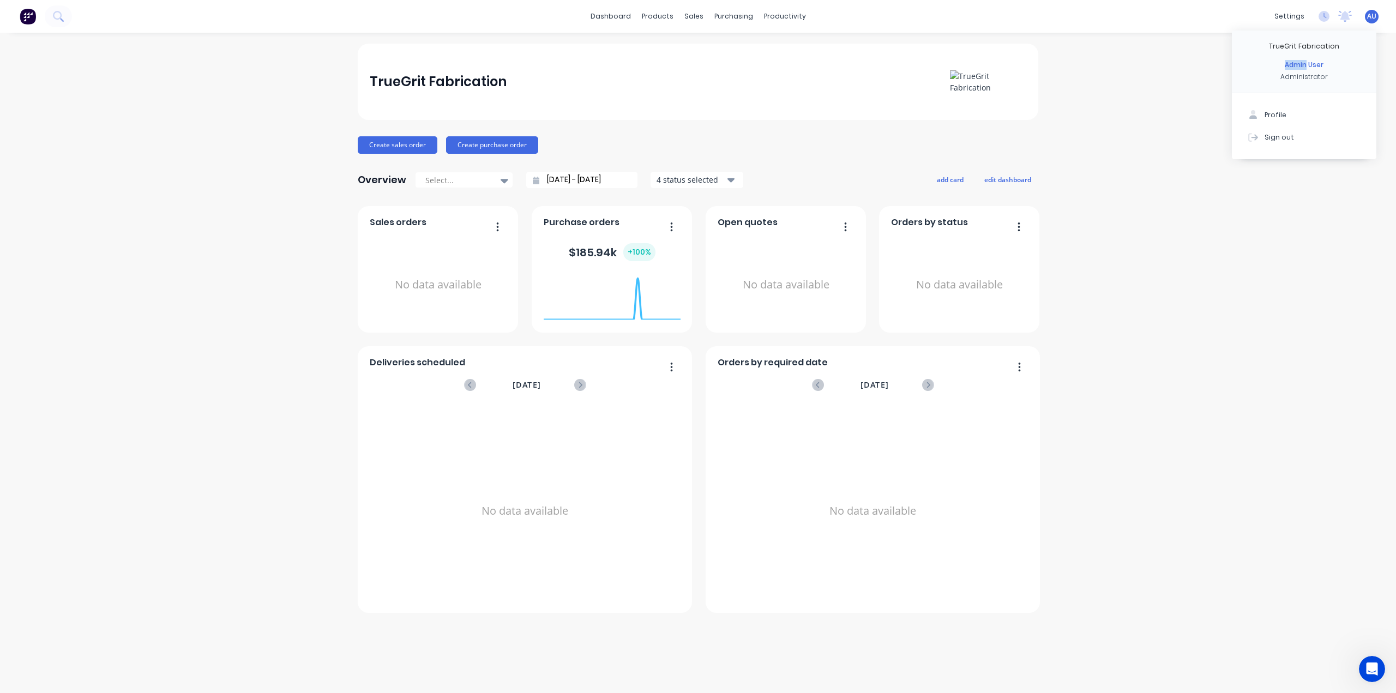
click at [1304, 65] on div "Admin User" at bounding box center [1304, 65] width 39 height 10
click at [1309, 76] on div "Administrator" at bounding box center [1303, 77] width 47 height 10
click at [1285, 133] on div "Sign out" at bounding box center [1278, 137] width 29 height 10
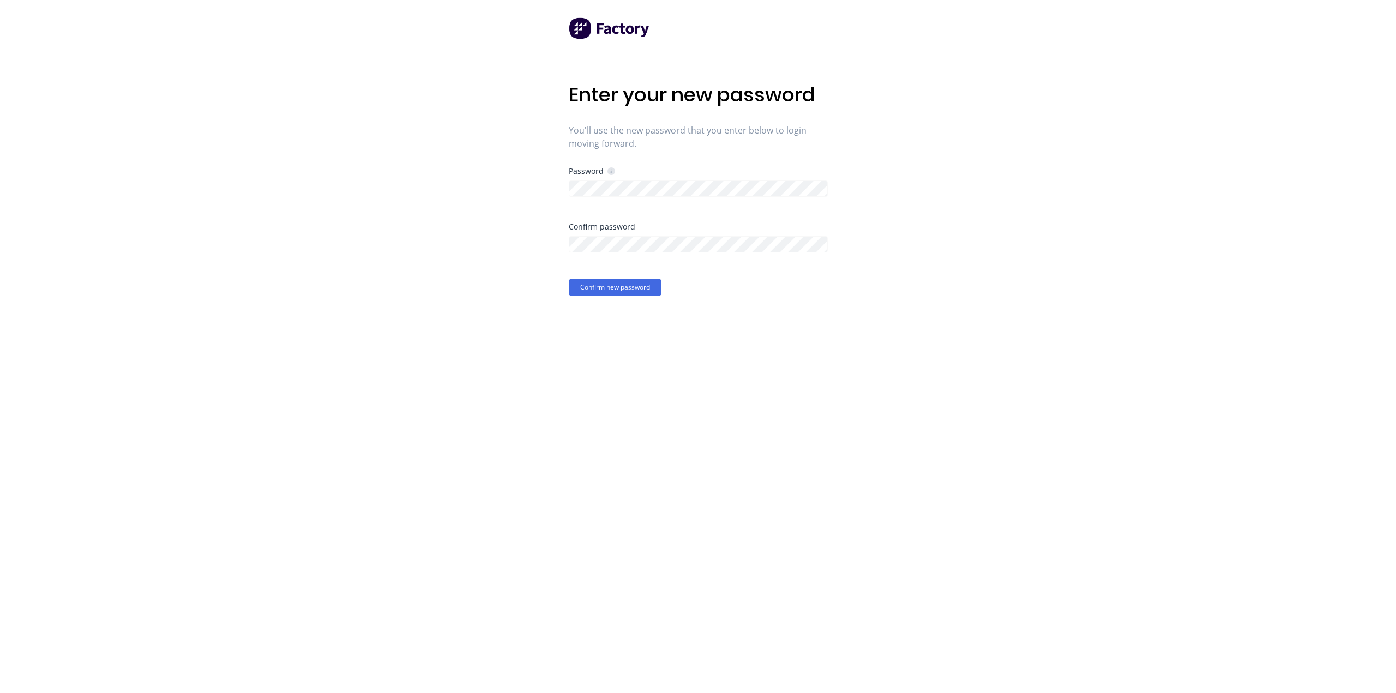
click at [670, 180] on div at bounding box center [698, 187] width 259 height 19
click at [478, 198] on div "Enter your new password You'll use the new password that you enter below to log…" at bounding box center [698, 346] width 1396 height 693
click at [516, 219] on div "Enter your new password You'll use the new password that you enter below to log…" at bounding box center [698, 346] width 1396 height 693
click at [479, 236] on div "Enter your new password You'll use the new password that you enter below to log…" at bounding box center [698, 346] width 1396 height 693
click at [606, 287] on button "Confirm new password" at bounding box center [615, 287] width 93 height 17
